Goal: Task Accomplishment & Management: Use online tool/utility

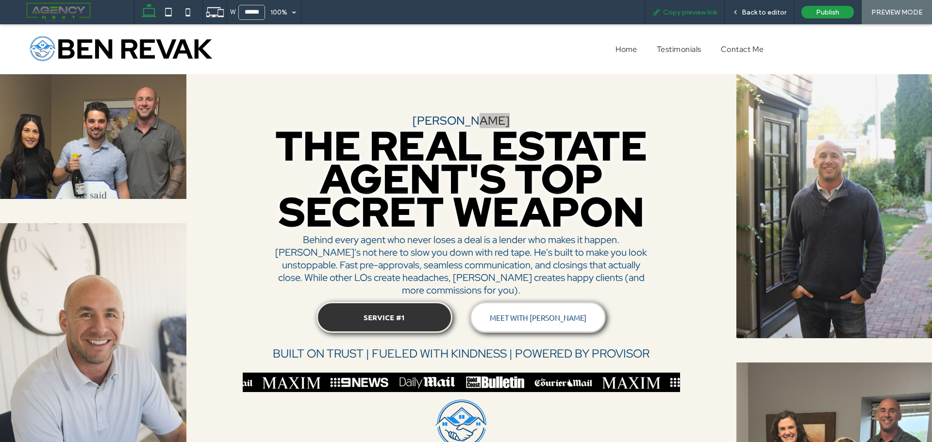
click at [708, 12] on span "Copy preview link" at bounding box center [690, 12] width 54 height 8
click at [760, 12] on span "Back to editor" at bounding box center [764, 12] width 45 height 8
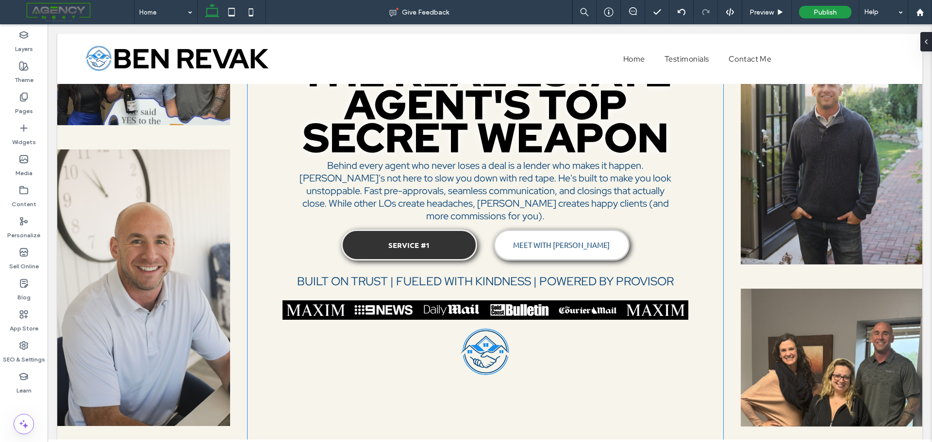
scroll to position [243, 0]
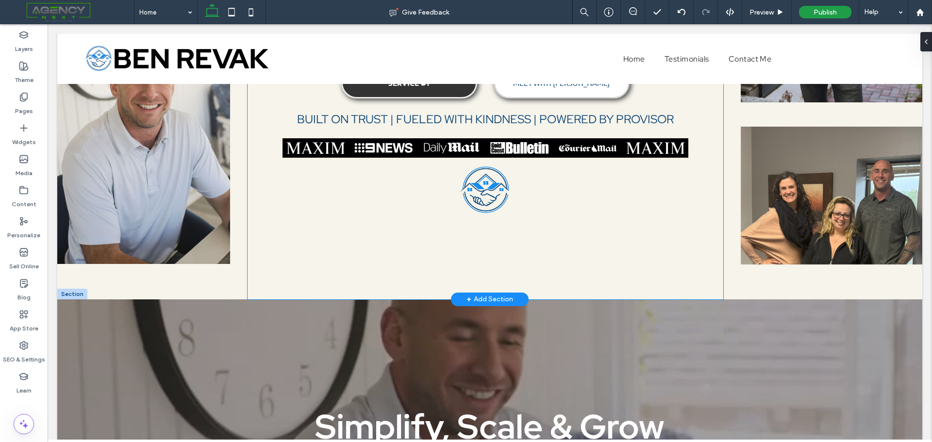
click at [420, 231] on div "BEN REVAK THE REAL ESTATE AGENT'S TOP SECRET WEAPON Behind every agent who neve…" at bounding box center [486, 45] width 476 height 508
click at [483, 242] on div "BEN REVAK THE REAL ESTATE AGENT'S TOP SECRET WEAPON Behind every agent who neve…" at bounding box center [486, 45] width 476 height 508
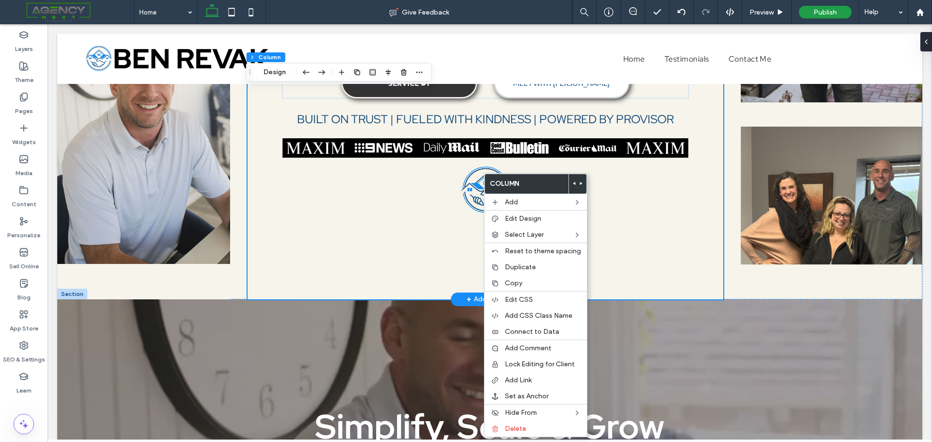
click at [441, 246] on div "BEN REVAK THE REAL ESTATE AGENT'S TOP SECRET WEAPON Behind every agent who neve…" at bounding box center [486, 45] width 476 height 508
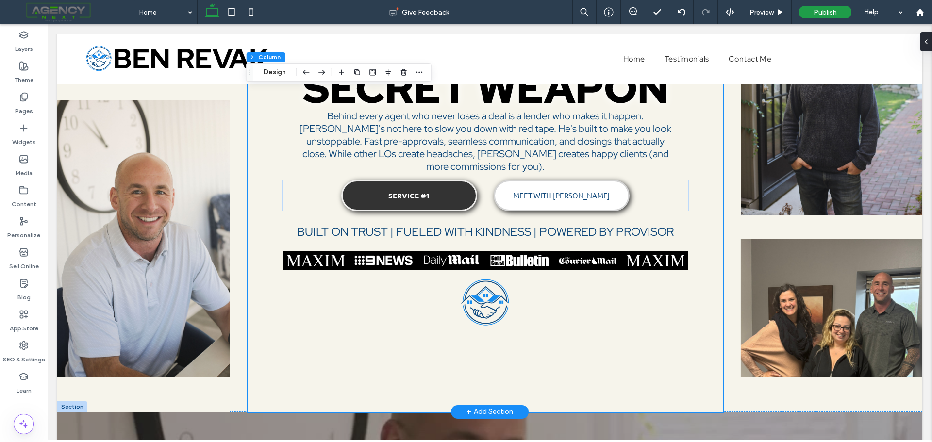
scroll to position [131, 0]
click at [22, 134] on label "Widgets" at bounding box center [24, 140] width 24 height 14
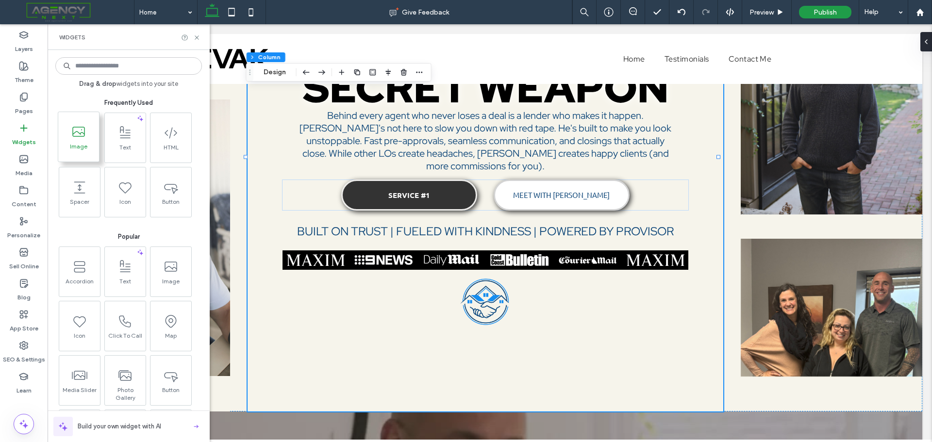
click at [61, 135] on span at bounding box center [78, 132] width 41 height 22
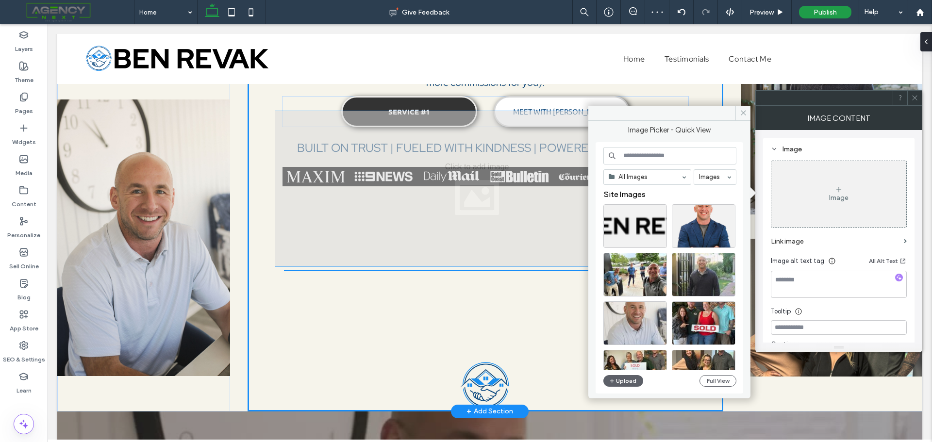
drag, startPoint x: 443, startPoint y: 320, endPoint x: 438, endPoint y: 184, distance: 136.5
type input "****"
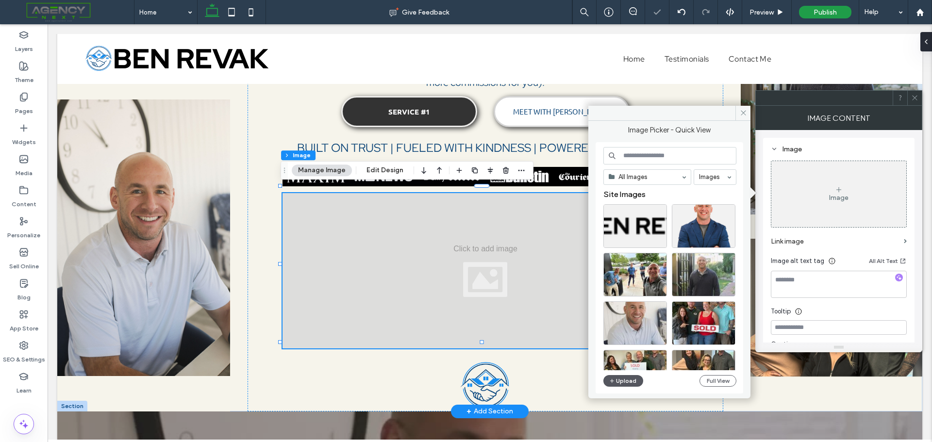
click at [626, 384] on button "Upload" at bounding box center [623, 381] width 40 height 12
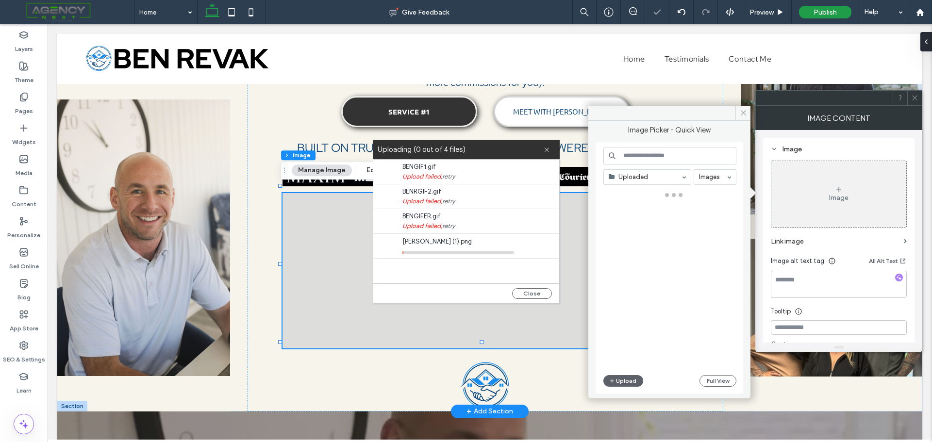
click at [629, 379] on button "Upload" at bounding box center [623, 381] width 40 height 12
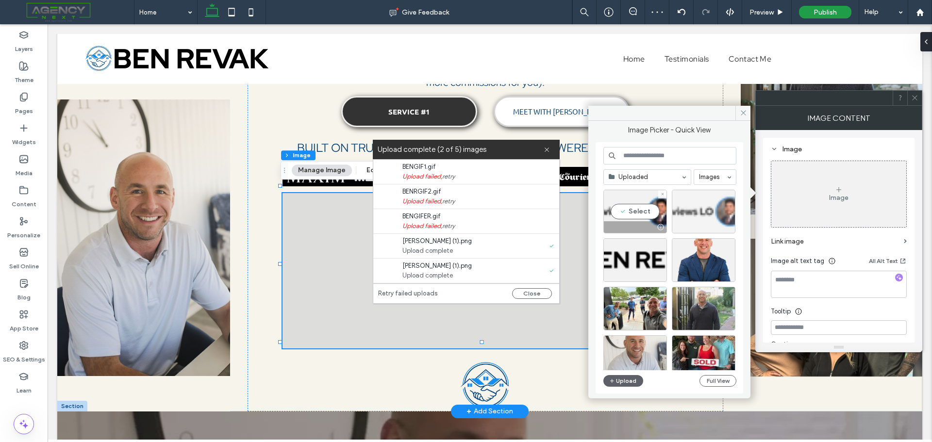
click at [701, 210] on div at bounding box center [704, 212] width 64 height 44
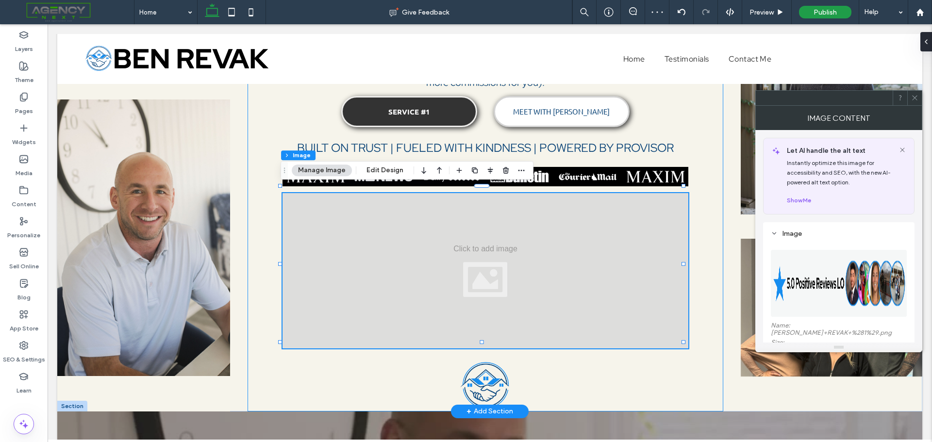
click at [637, 212] on div at bounding box center [486, 270] width 406 height 155
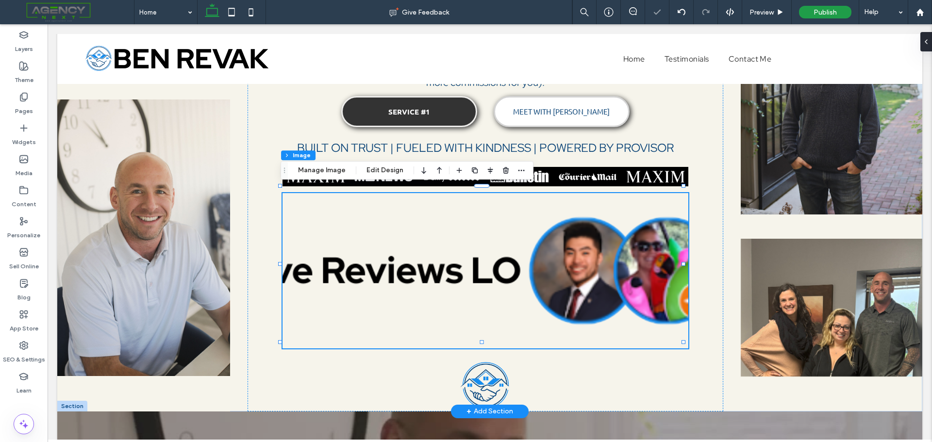
click at [577, 305] on img at bounding box center [486, 270] width 406 height 155
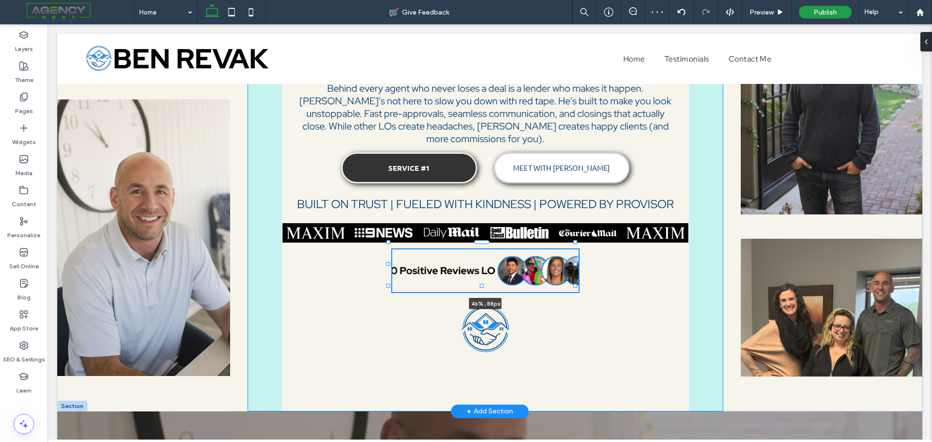
drag, startPoint x: 682, startPoint y: 344, endPoint x: 574, endPoint y: 287, distance: 122.0
click at [574, 287] on div at bounding box center [575, 286] width 4 height 4
type input "**"
type input "****"
type input "**"
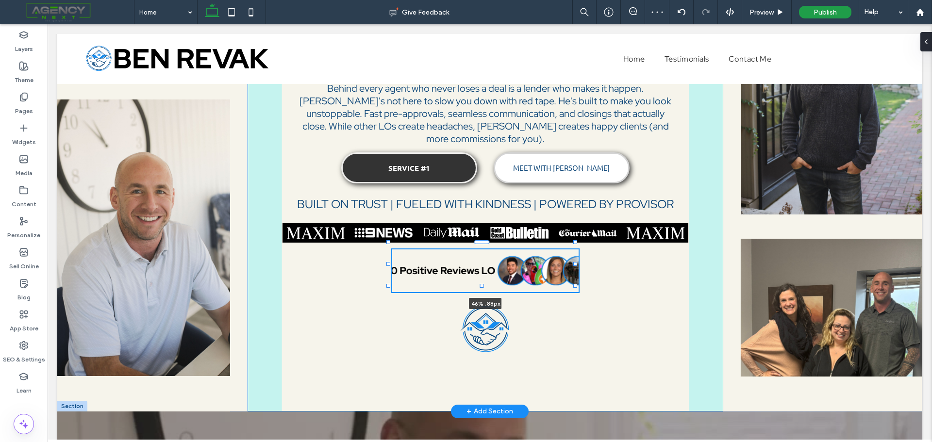
type input "**"
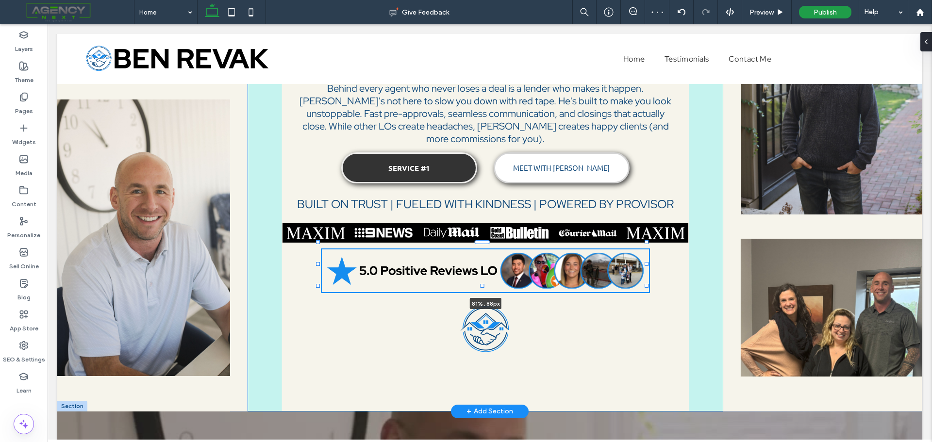
drag, startPoint x: 577, startPoint y: 265, endPoint x: 648, endPoint y: 267, distance: 70.9
click at [648, 267] on div "BEN REVAK THE REAL ESTATE AGENT'S TOP SECRET WEAPON Behind every agent who neve…" at bounding box center [489, 157] width 865 height 508
type input "**"
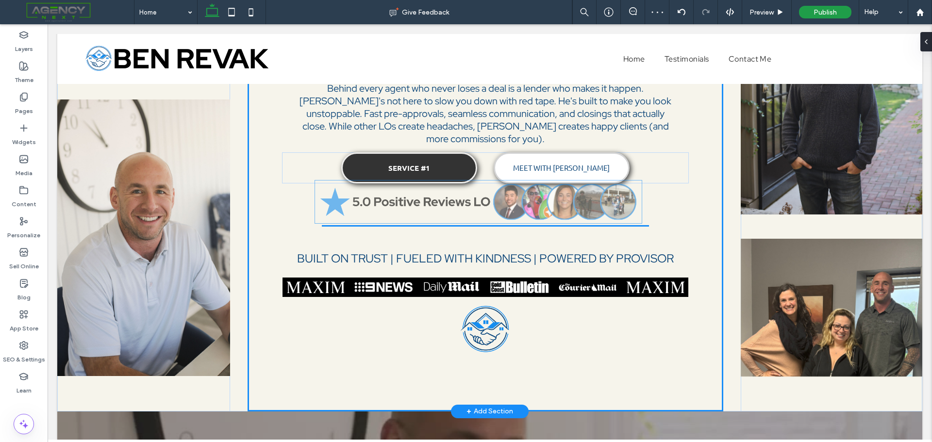
drag, startPoint x: 579, startPoint y: 267, endPoint x: 575, endPoint y: 204, distance: 62.2
type input "**"
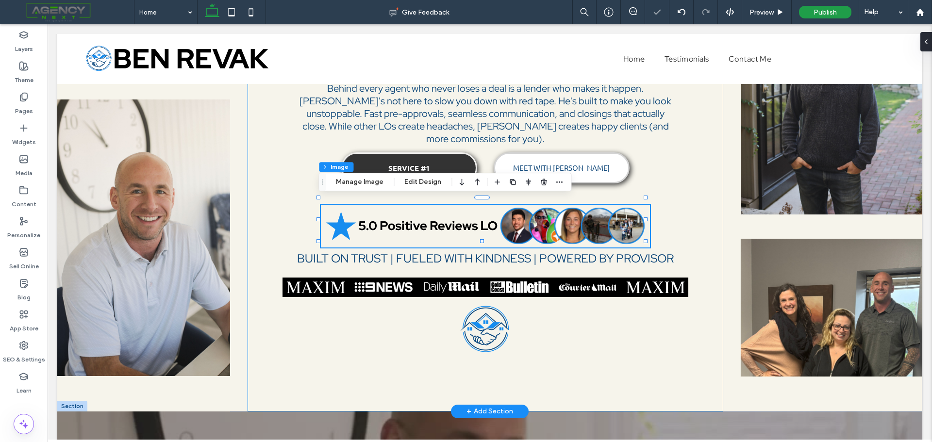
click at [670, 217] on div "BEN REVAK THE REAL ESTATE AGENT'S TOP SECRET WEAPON Behind every agent who neve…" at bounding box center [486, 157] width 476 height 508
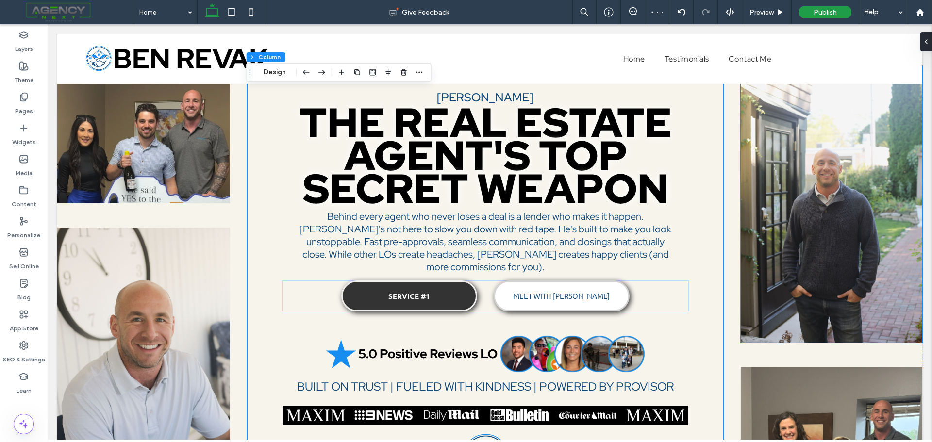
scroll to position [0, 0]
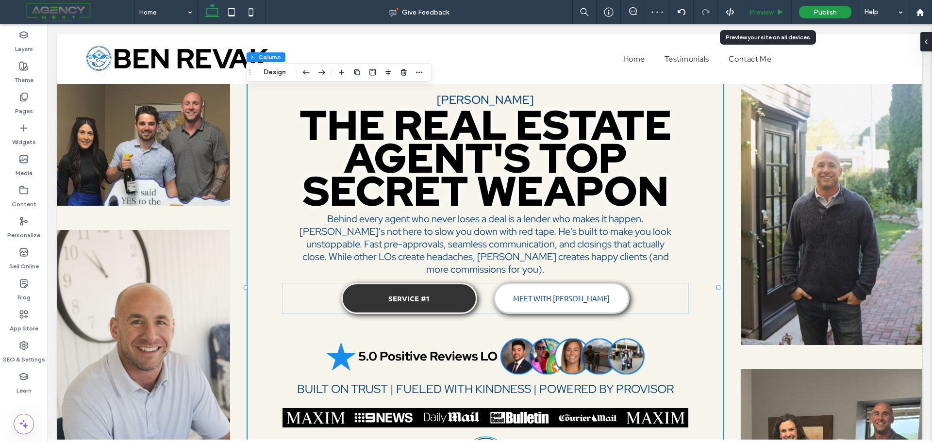
click at [769, 7] on div "Preview" at bounding box center [767, 12] width 50 height 24
click at [764, 9] on span "Preview" at bounding box center [762, 12] width 24 height 8
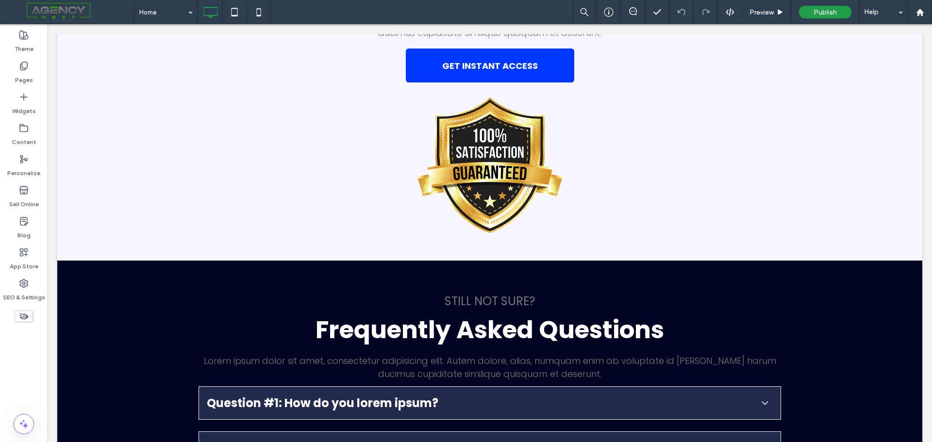
scroll to position [11487, 0]
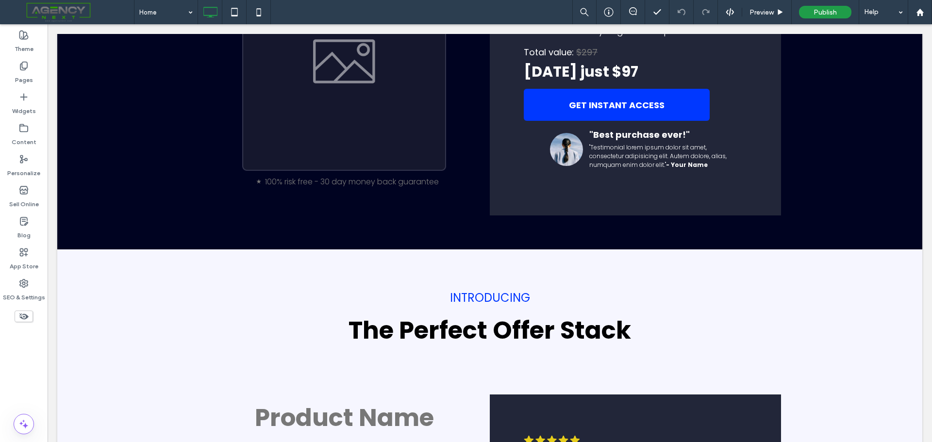
click at [67, 15] on span at bounding box center [70, 11] width 127 height 19
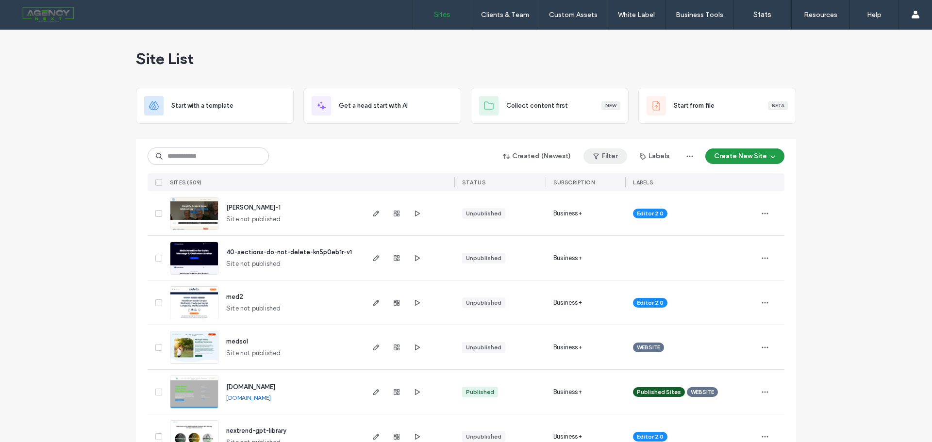
click at [602, 156] on button "Filter" at bounding box center [606, 157] width 44 height 16
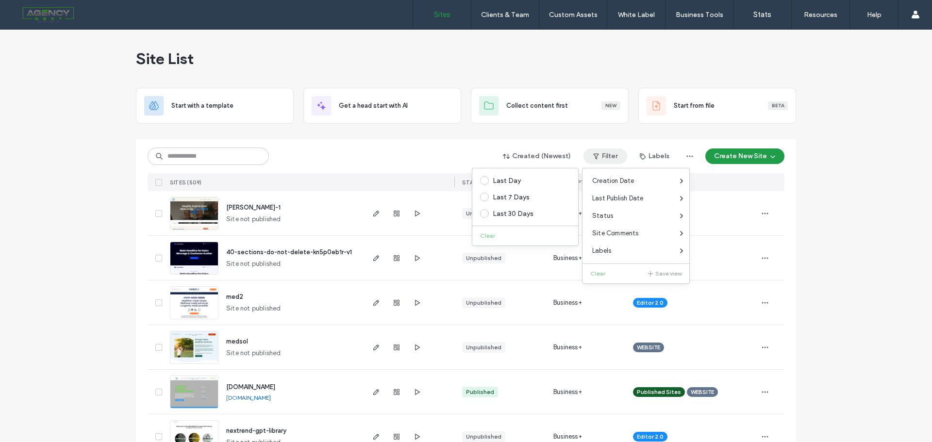
click at [150, 227] on div at bounding box center [157, 213] width 18 height 44
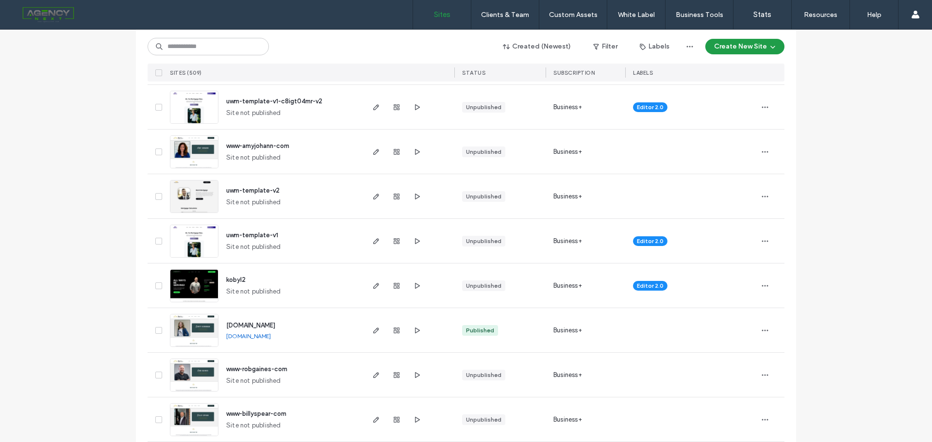
scroll to position [583, 0]
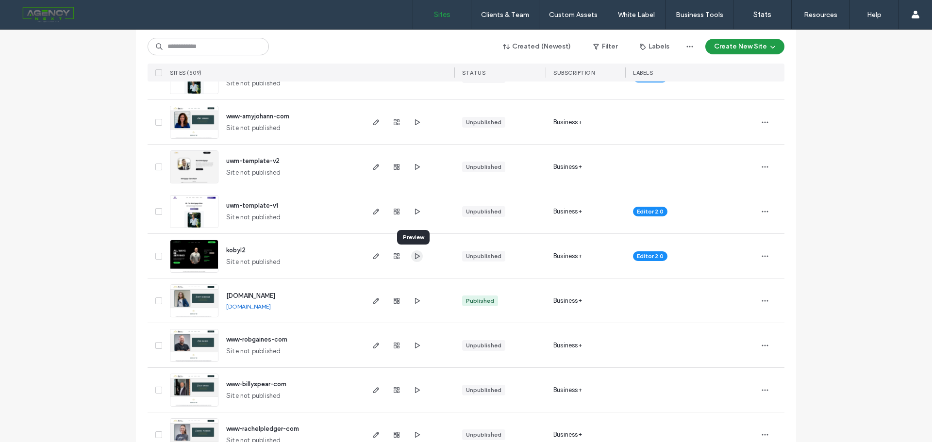
click at [417, 255] on icon "button" at bounding box center [417, 256] width 8 height 8
click at [372, 254] on icon "button" at bounding box center [376, 256] width 8 height 8
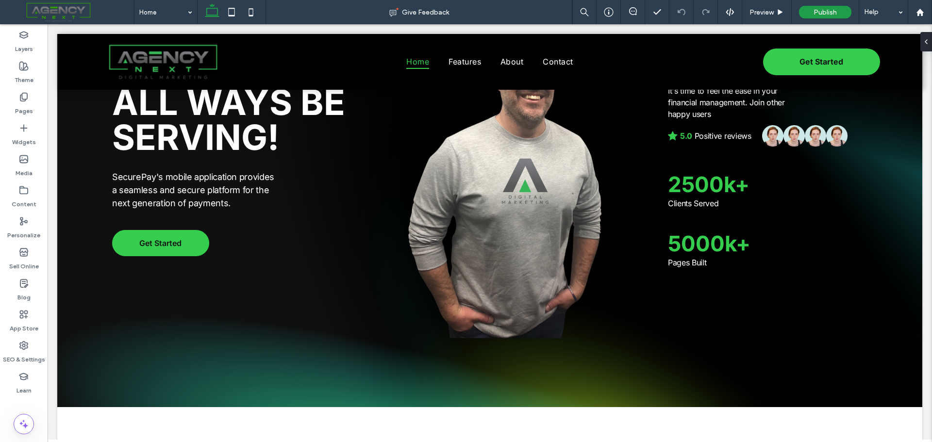
scroll to position [20, 0]
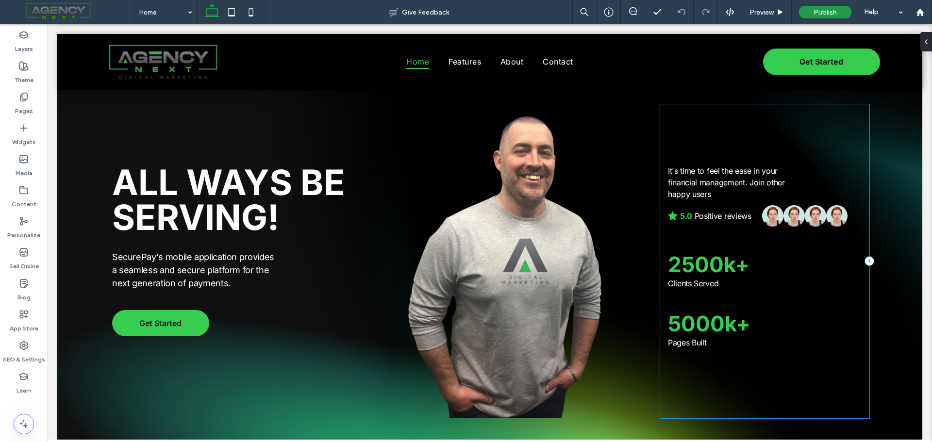
click at [838, 178] on div "It's time to feel the ease in your financial management. Join other happy users…" at bounding box center [764, 261] width 209 height 314
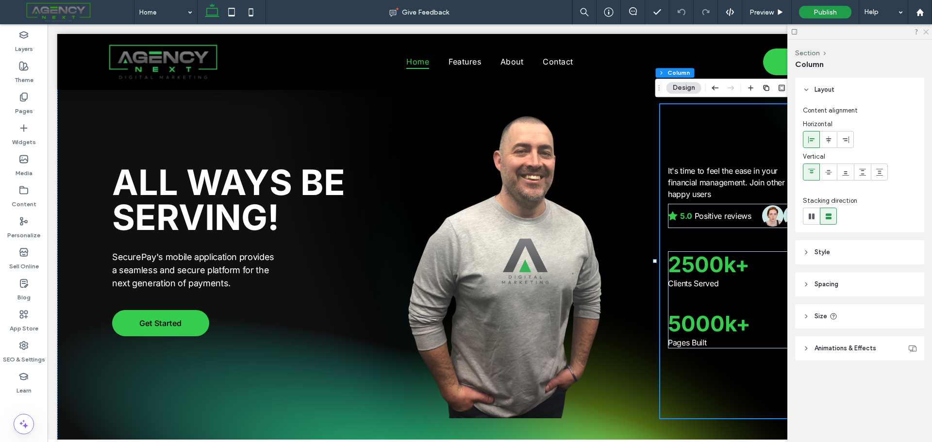
click at [926, 32] on use at bounding box center [925, 32] width 5 height 5
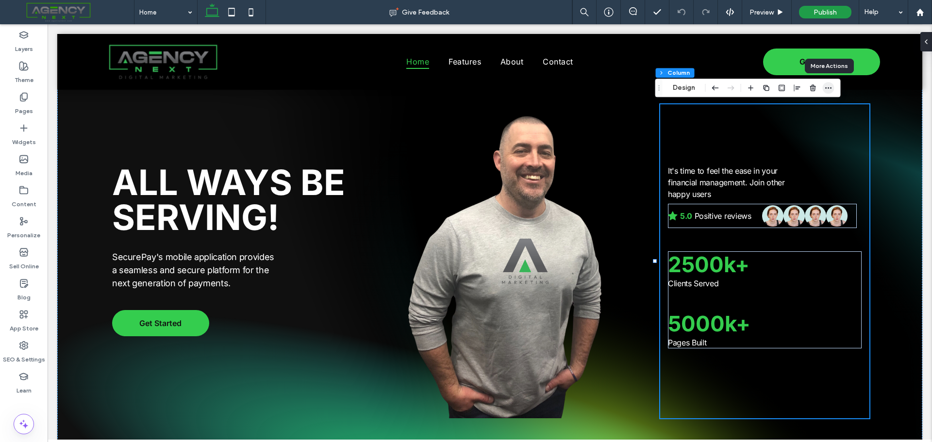
click at [829, 90] on icon "button" at bounding box center [829, 88] width 8 height 8
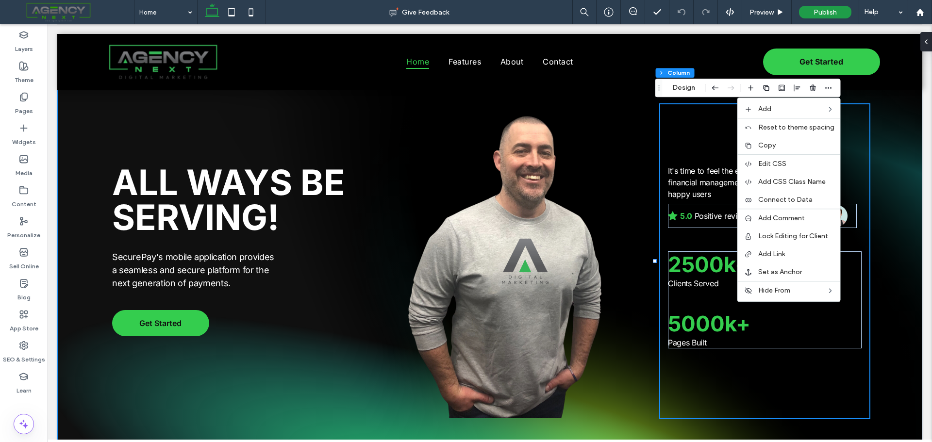
click at [79, 98] on div "Get Started ALL WAYS BE SERVING! SecurePay's mobile application provides a seam…" at bounding box center [489, 279] width 865 height 418
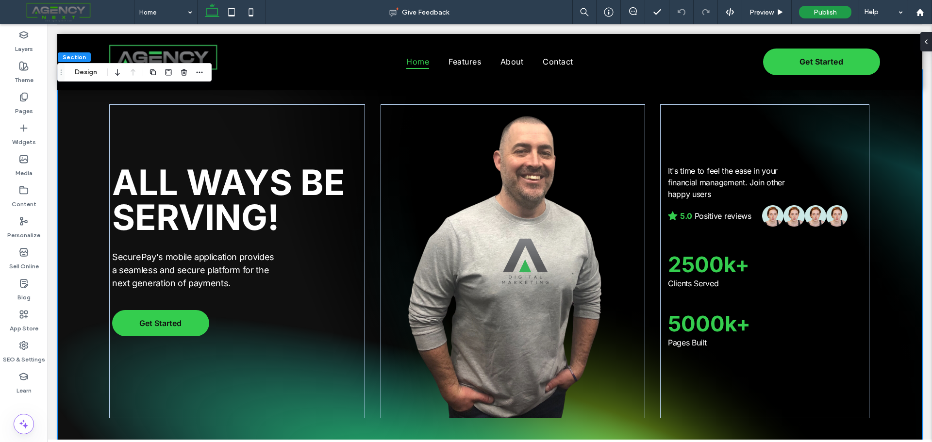
click at [78, 98] on div "Get Started ALL WAYS BE SERVING! SecurePay's mobile application provides a seam…" at bounding box center [489, 279] width 865 height 418
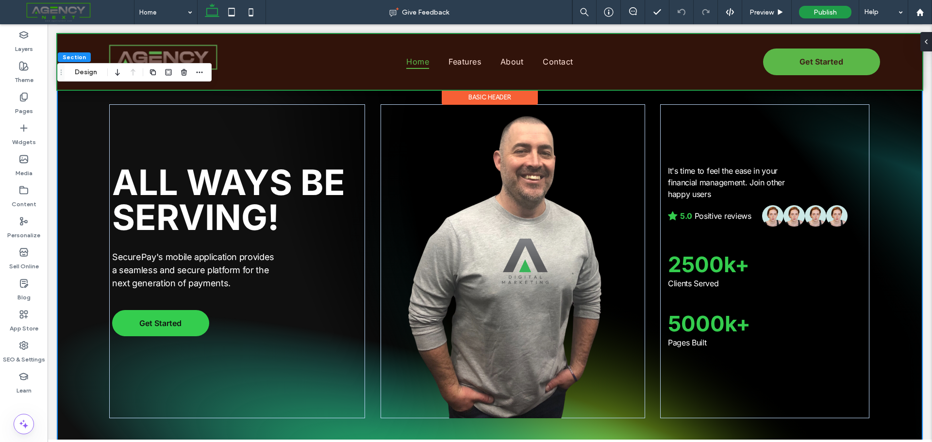
click at [80, 88] on div at bounding box center [489, 62] width 865 height 56
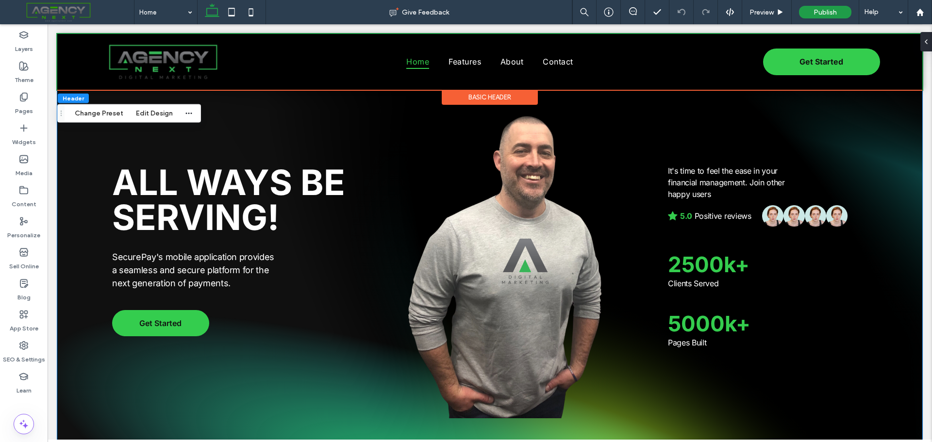
click at [84, 133] on div "Get Started ALL WAYS BE SERVING! SecurePay's mobile application provides a seam…" at bounding box center [489, 279] width 865 height 418
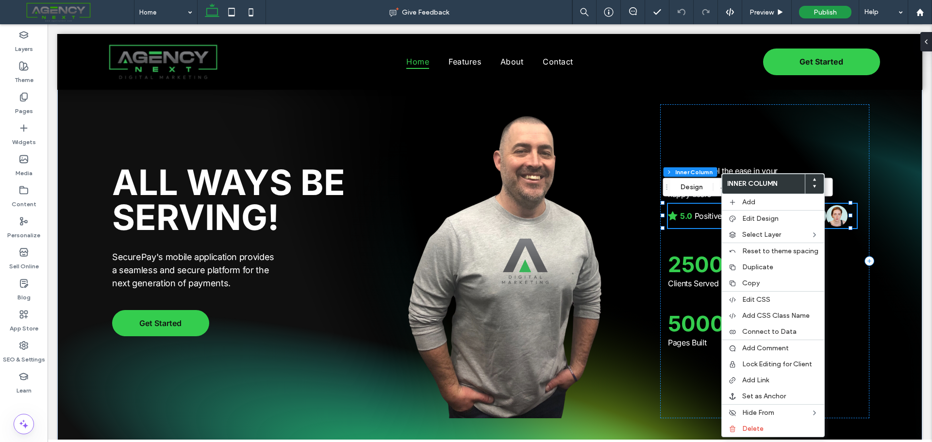
type input "**"
click at [747, 282] on span "Copy" at bounding box center [750, 283] width 17 height 8
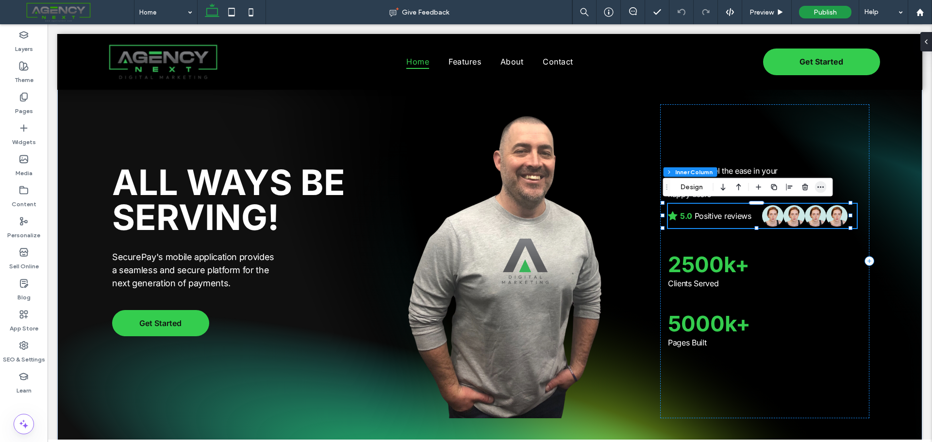
click at [819, 189] on icon "button" at bounding box center [821, 188] width 8 height 8
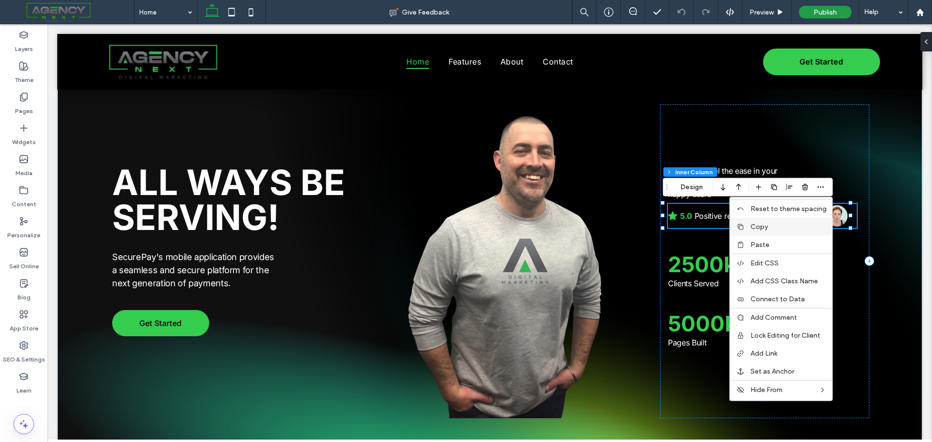
click at [759, 231] on span "Copy" at bounding box center [759, 227] width 17 height 8
